Goal: Task Accomplishment & Management: Use online tool/utility

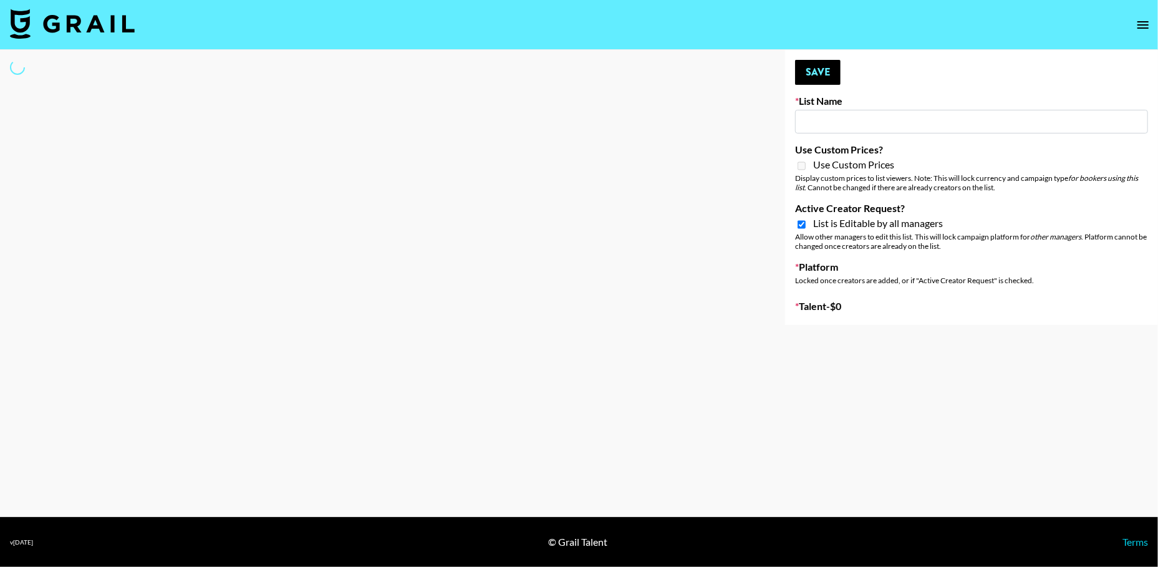
type input "Swiss [DEMOGRAPHIC_DATA] Fashion creators - TT"
checkbox input "true"
select select "Song"
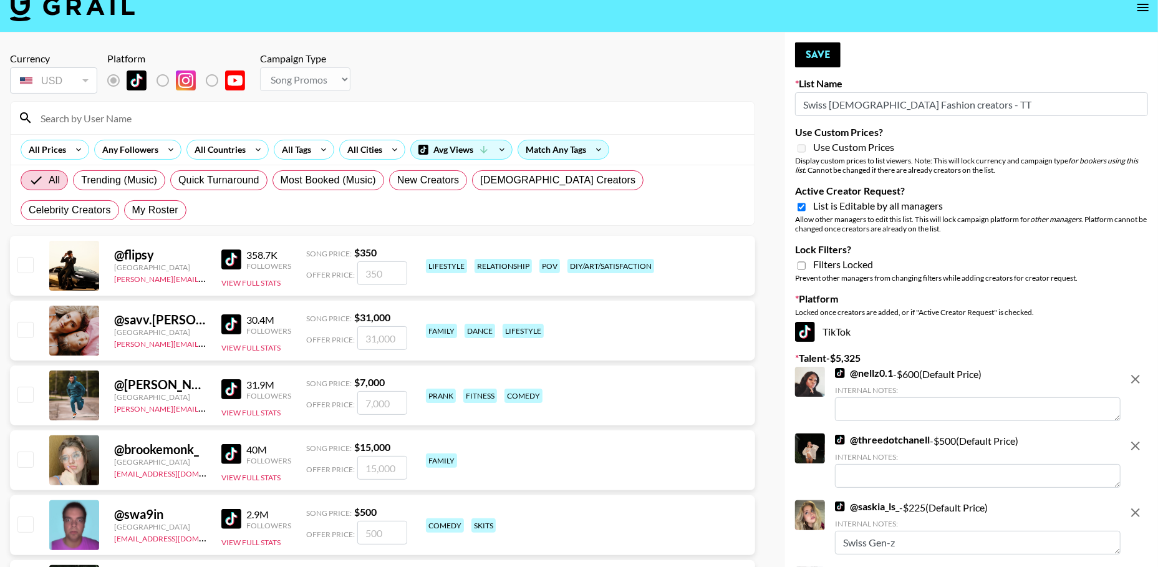
scroll to position [14, 0]
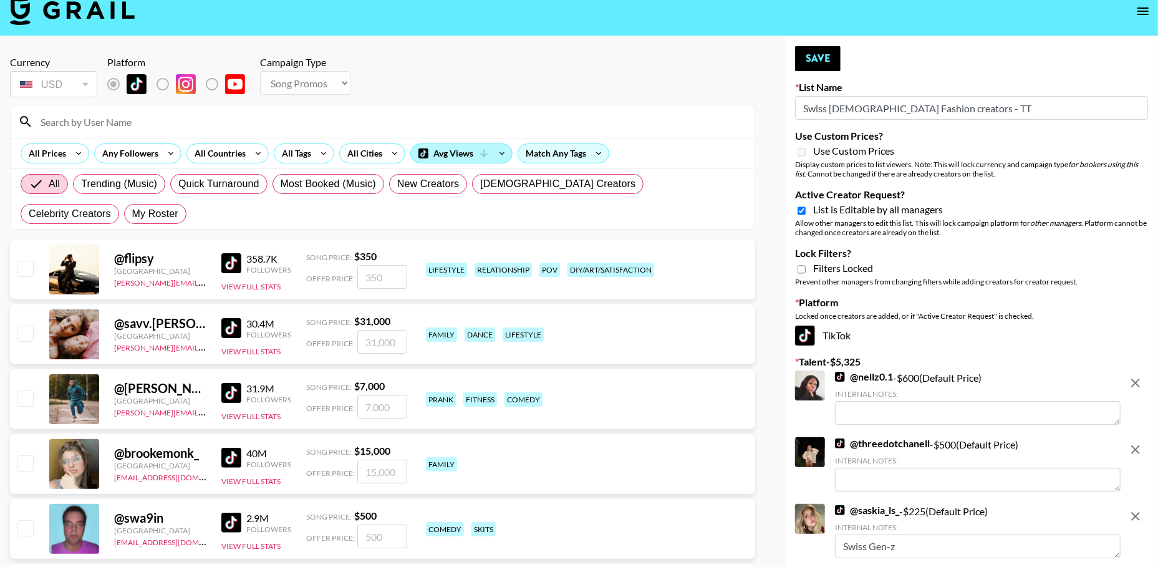
click at [437, 153] on div "Avg Views" at bounding box center [461, 153] width 101 height 19
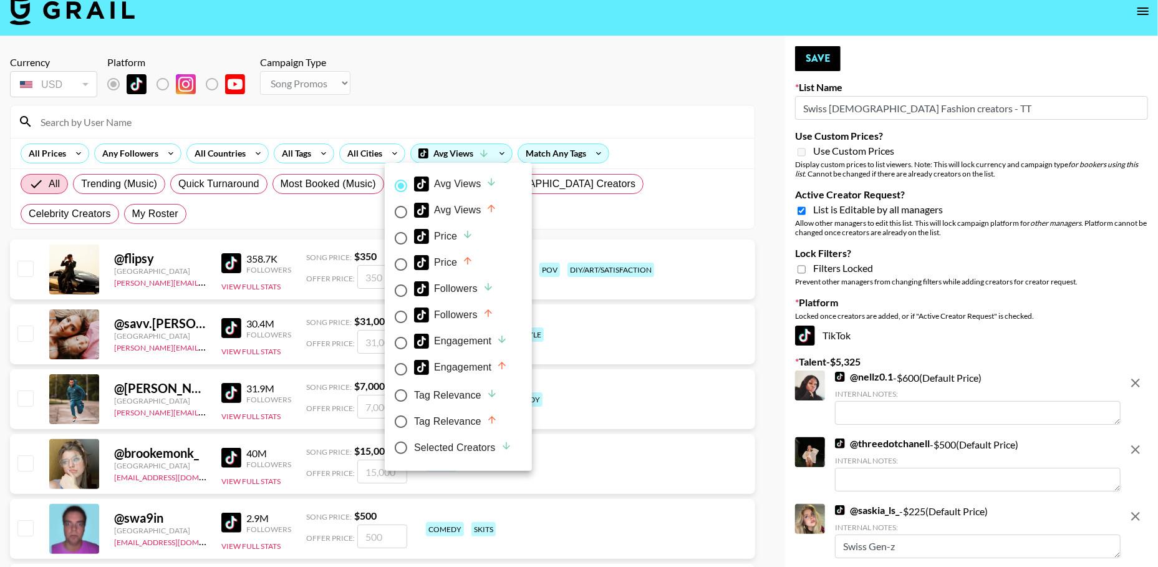
click at [427, 455] on div "Selected Creators" at bounding box center [463, 447] width 98 height 15
click at [414, 455] on input "Selected Creators" at bounding box center [401, 448] width 26 height 26
radio input "true"
radio input "false"
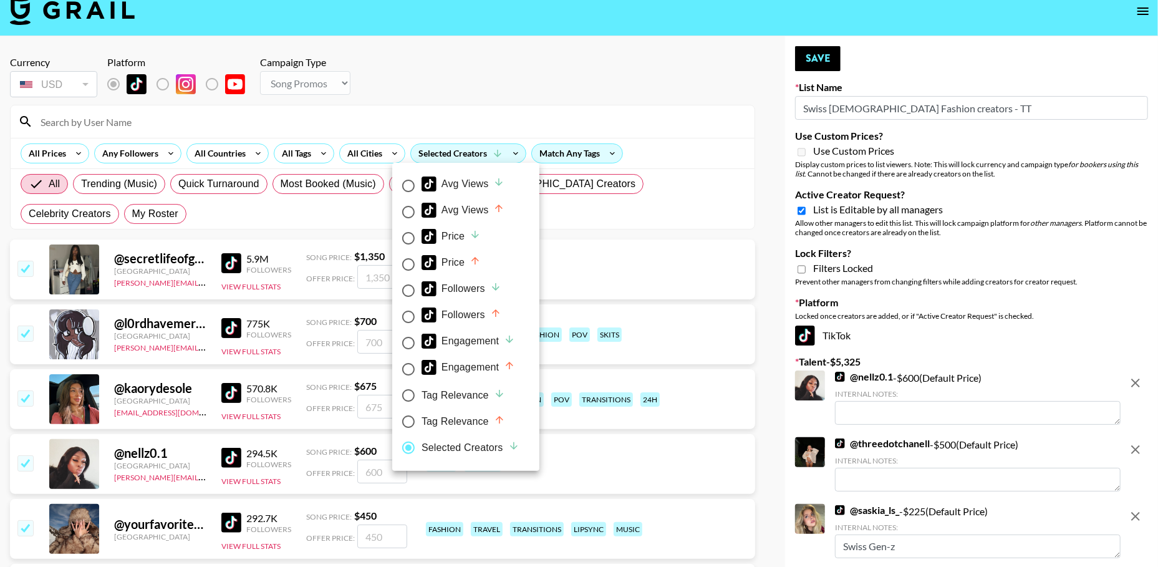
click at [503, 56] on div at bounding box center [579, 283] width 1158 height 567
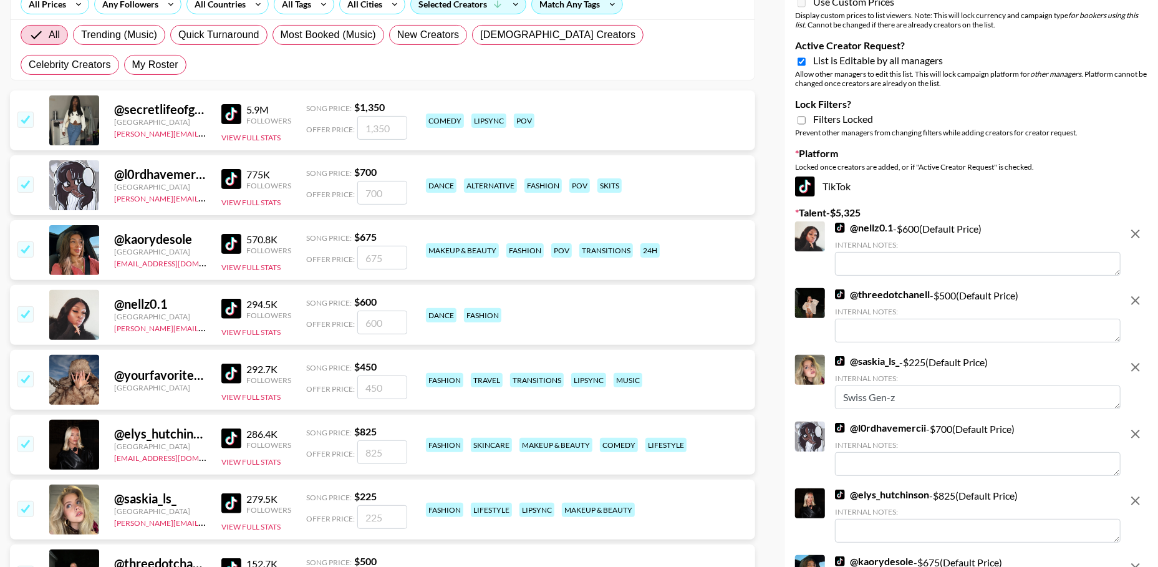
scroll to position [161, 0]
